Goal: Navigation & Orientation: Find specific page/section

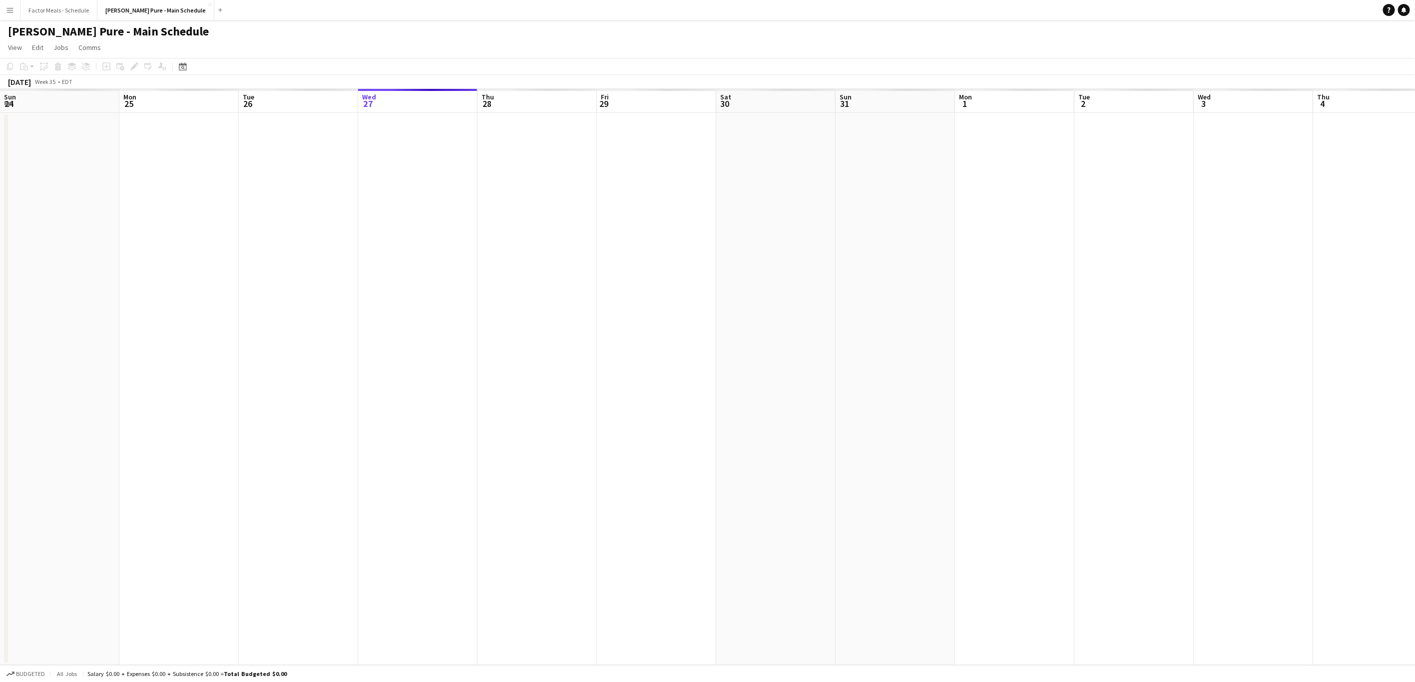
scroll to position [0, 239]
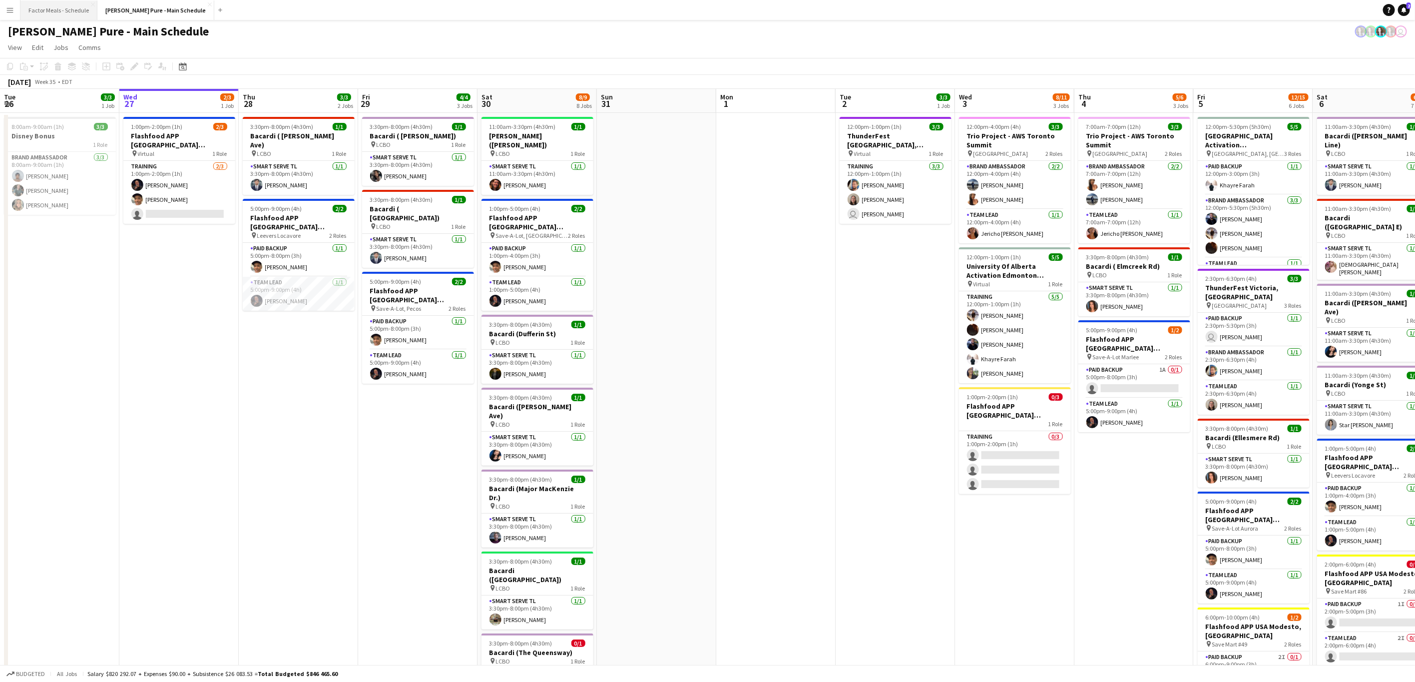
click at [62, 13] on button "Factor Meals - Schedule Close" at bounding box center [58, 9] width 77 height 19
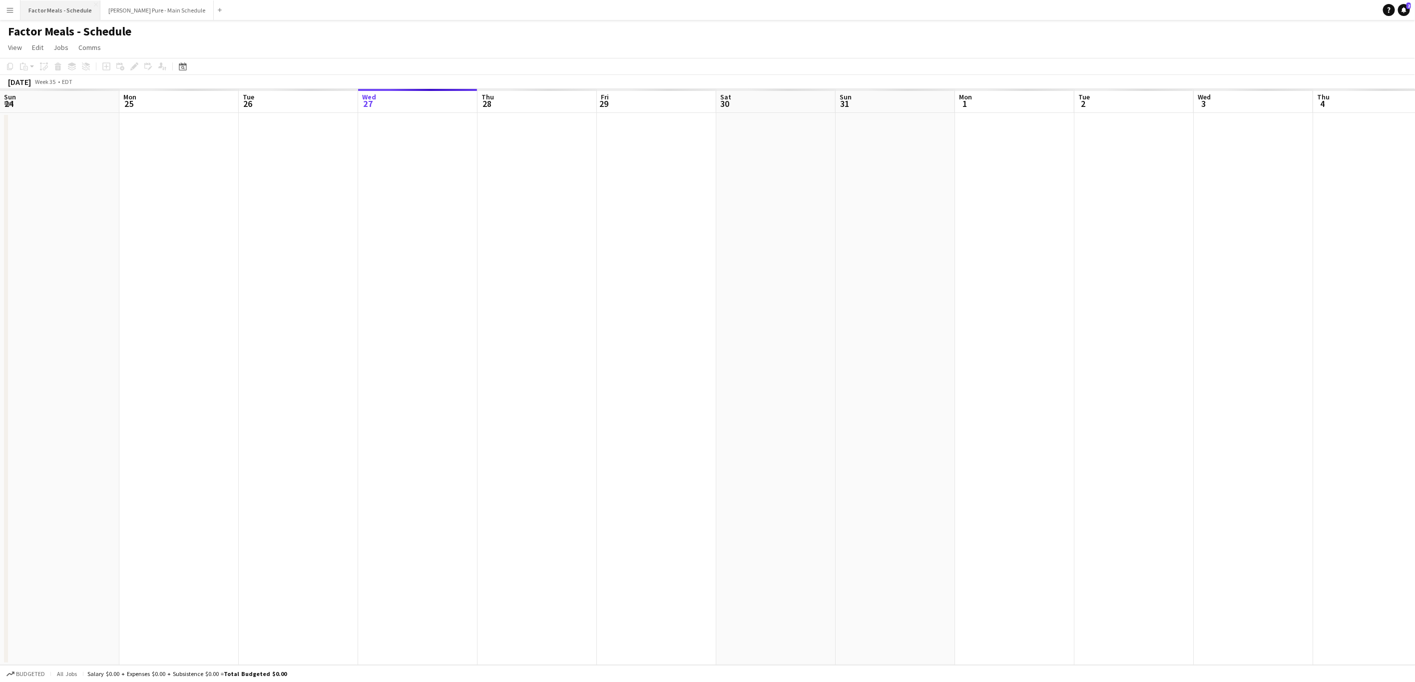
scroll to position [0, 239]
